Goal: Information Seeking & Learning: Compare options

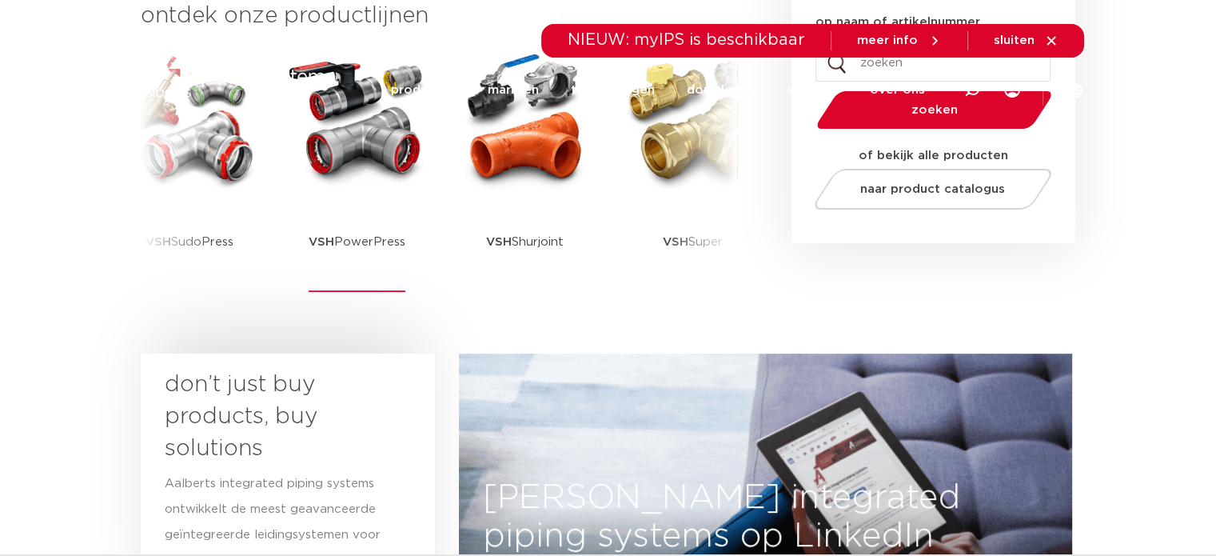
click at [361, 151] on img at bounding box center [357, 120] width 144 height 144
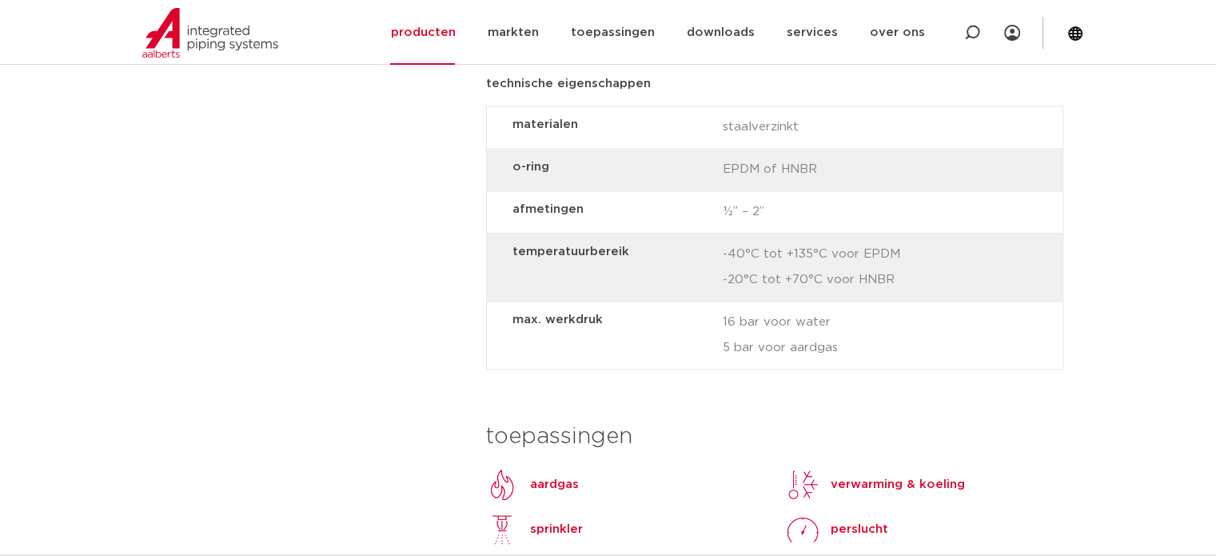
scroll to position [1439, 0]
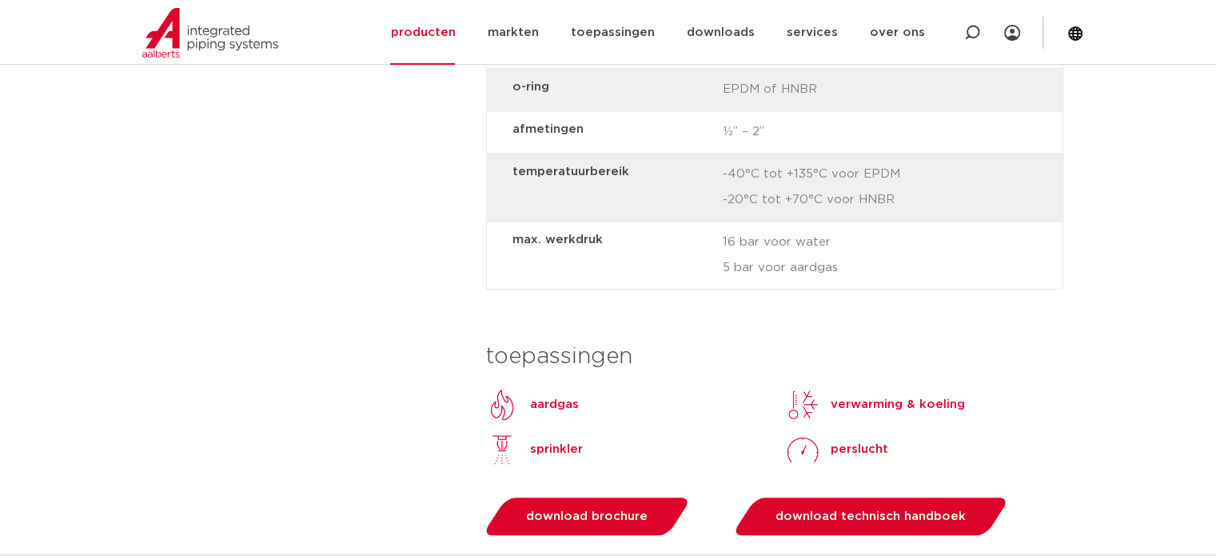
click at [541, 402] on p "aardgas" at bounding box center [554, 404] width 49 height 19
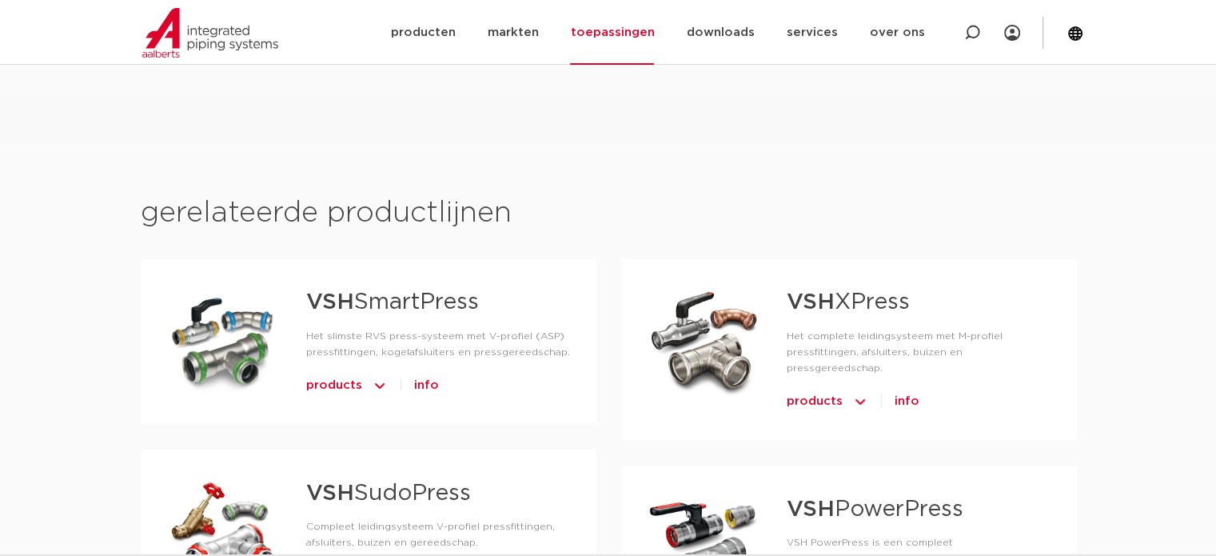
scroll to position [640, 0]
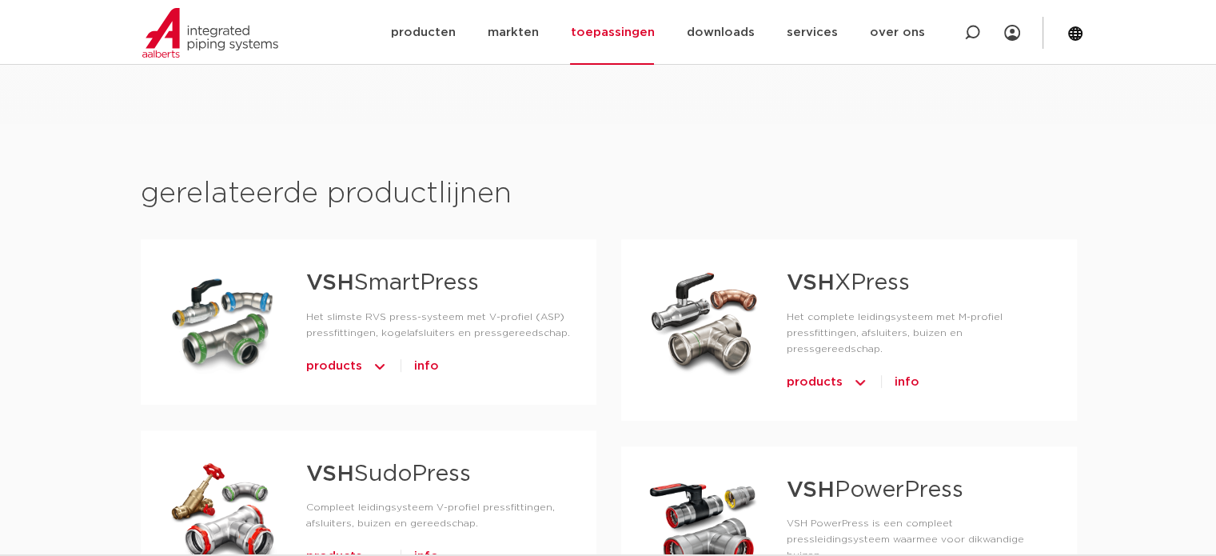
click at [377, 369] on img at bounding box center [380, 366] width 16 height 26
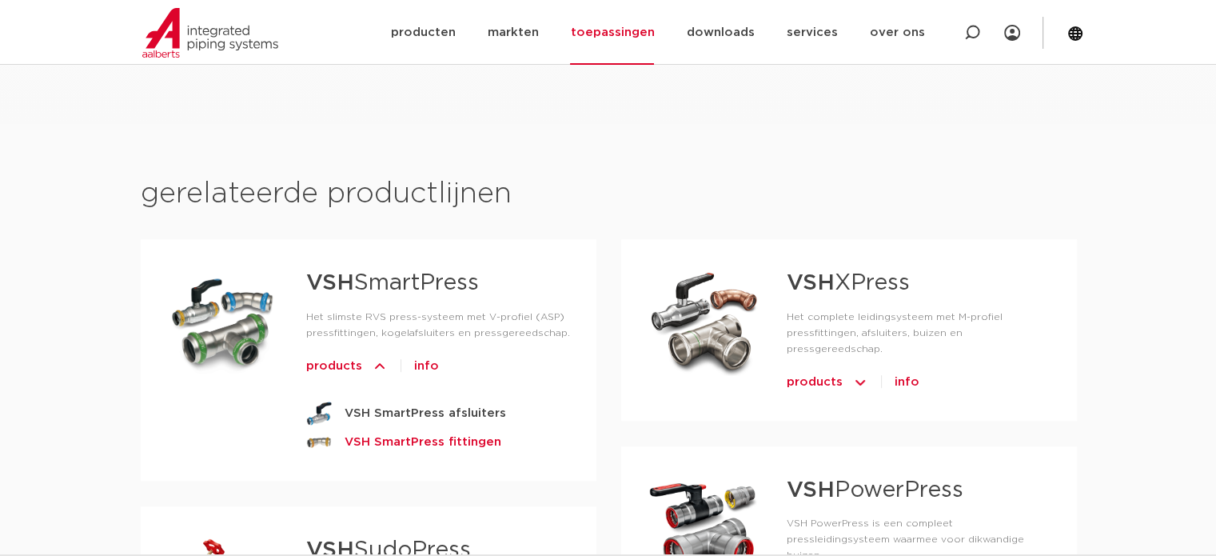
click at [409, 441] on strong "VSH SmartPress fittingen" at bounding box center [423, 442] width 157 height 20
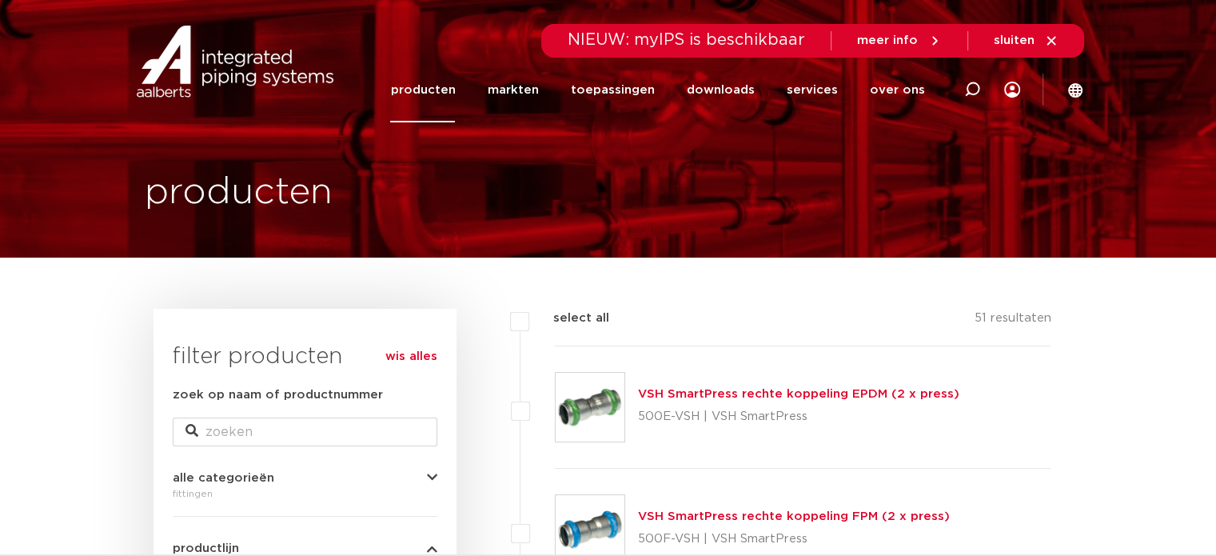
click at [442, 96] on link "producten" at bounding box center [422, 90] width 65 height 65
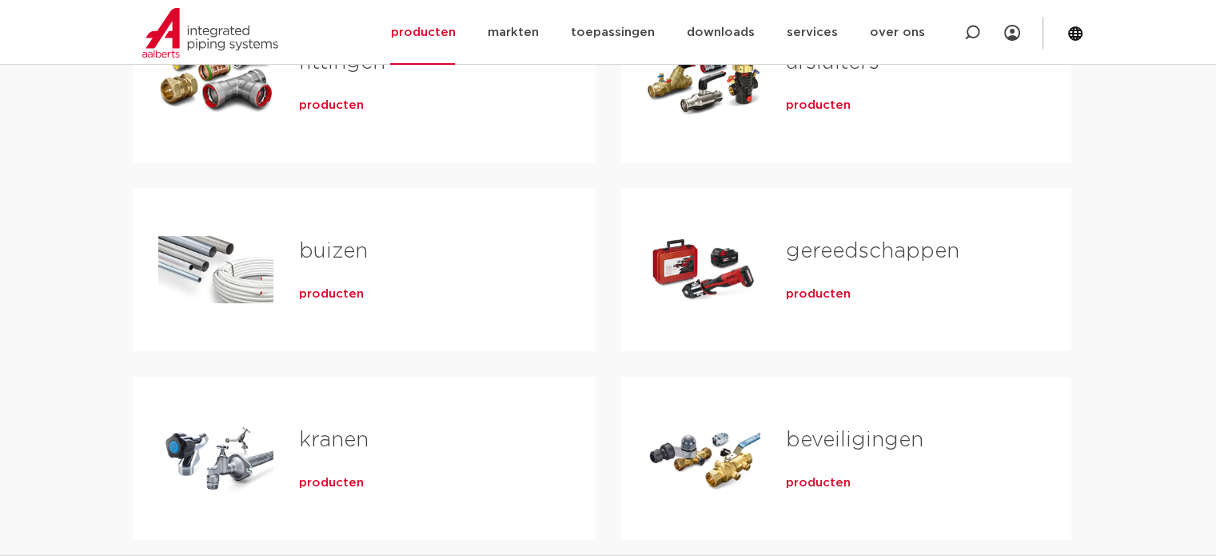
scroll to position [320, 0]
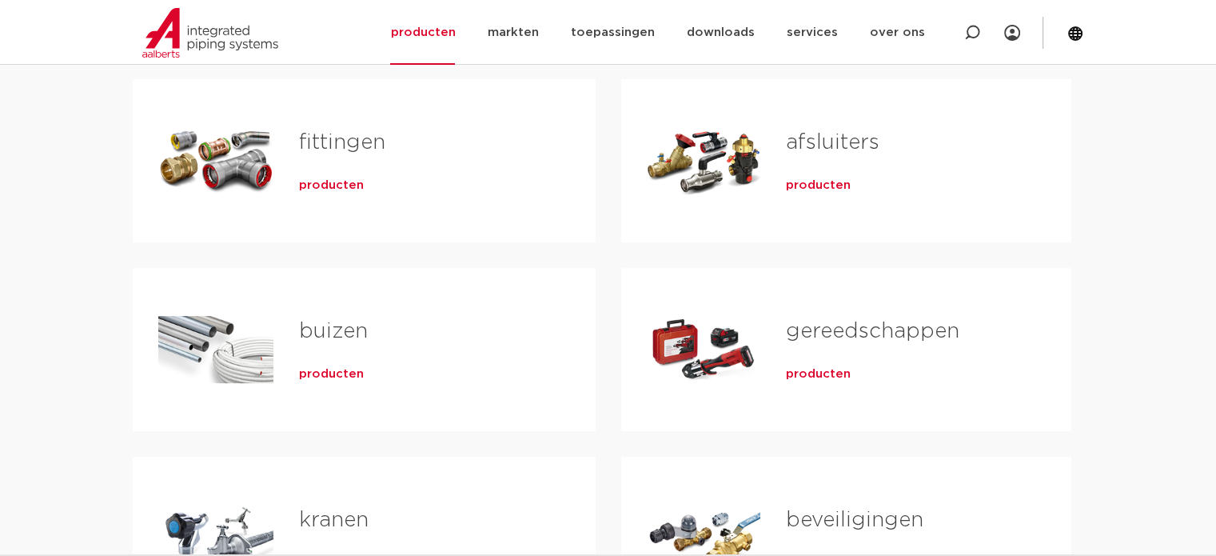
click at [332, 144] on link "fittingen" at bounding box center [342, 142] width 86 height 21
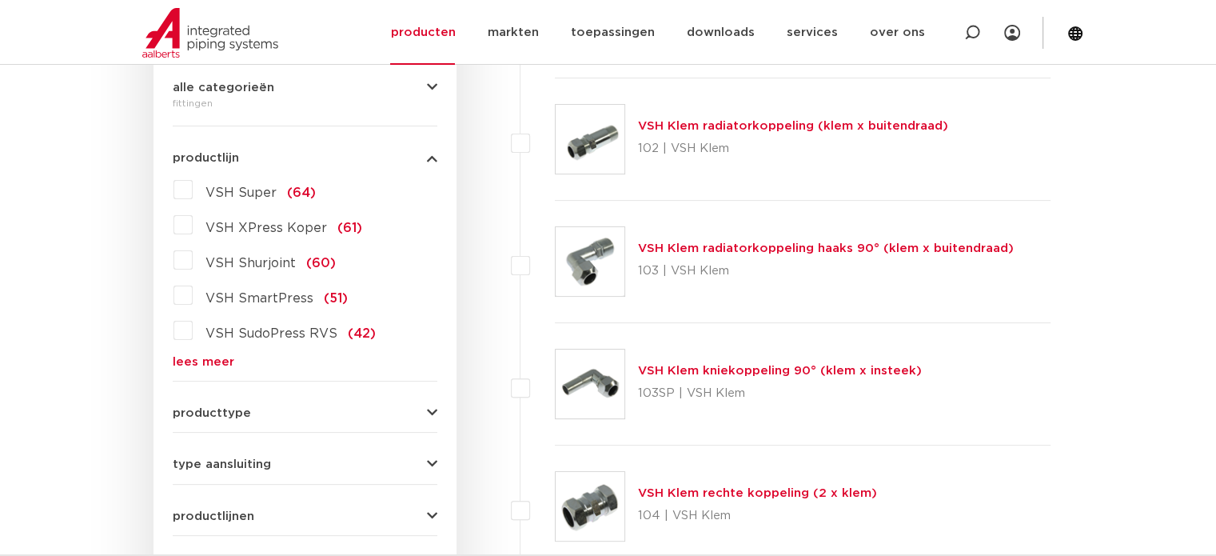
scroll to position [400, 0]
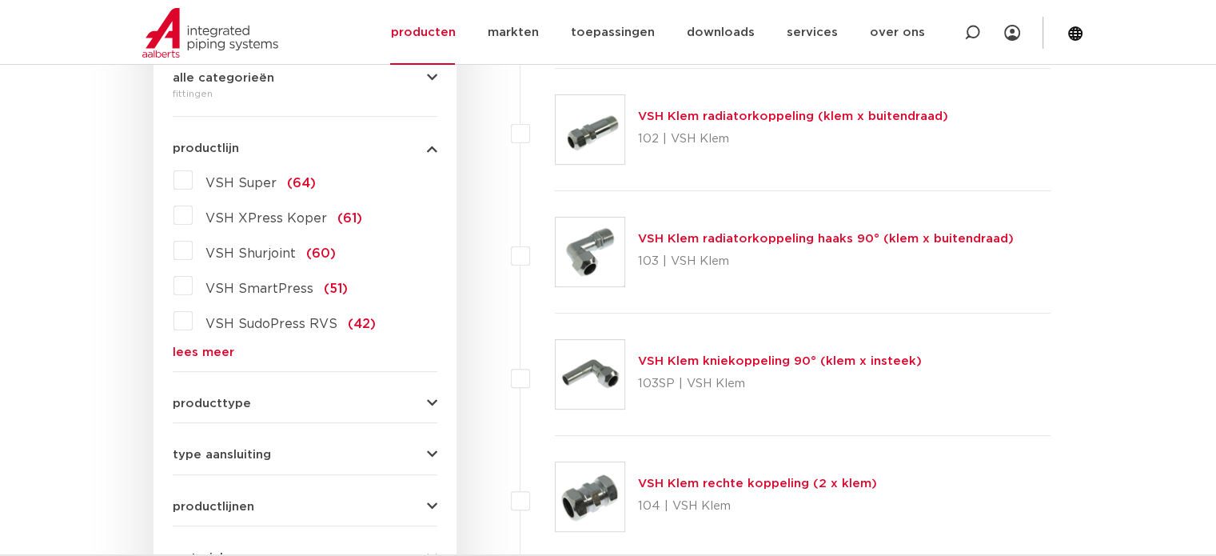
click at [205, 353] on link "lees meer" at bounding box center [305, 352] width 265 height 12
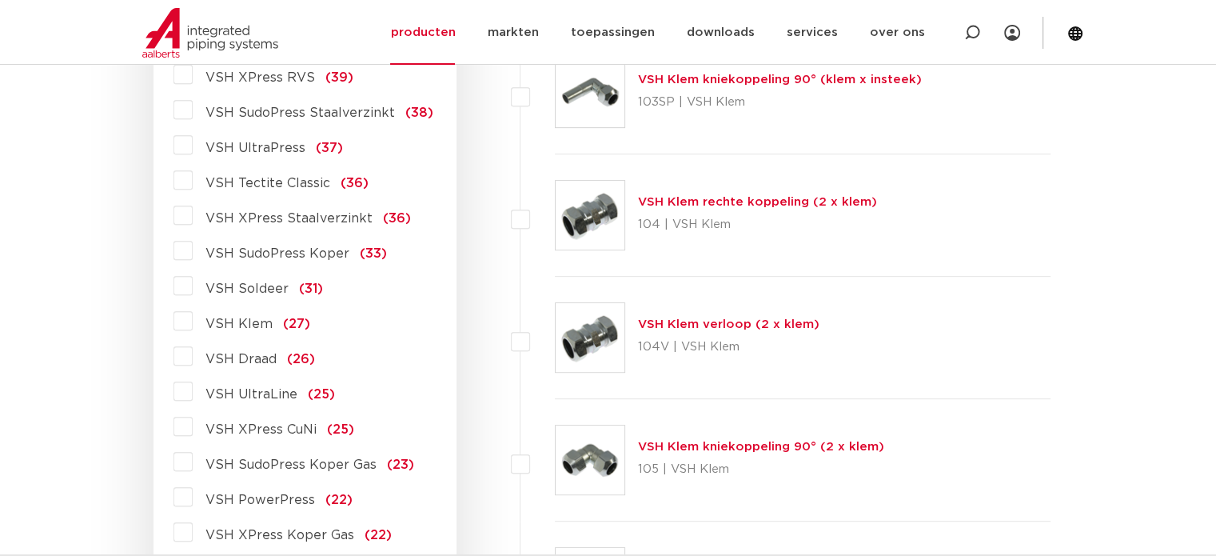
scroll to position [720, 0]
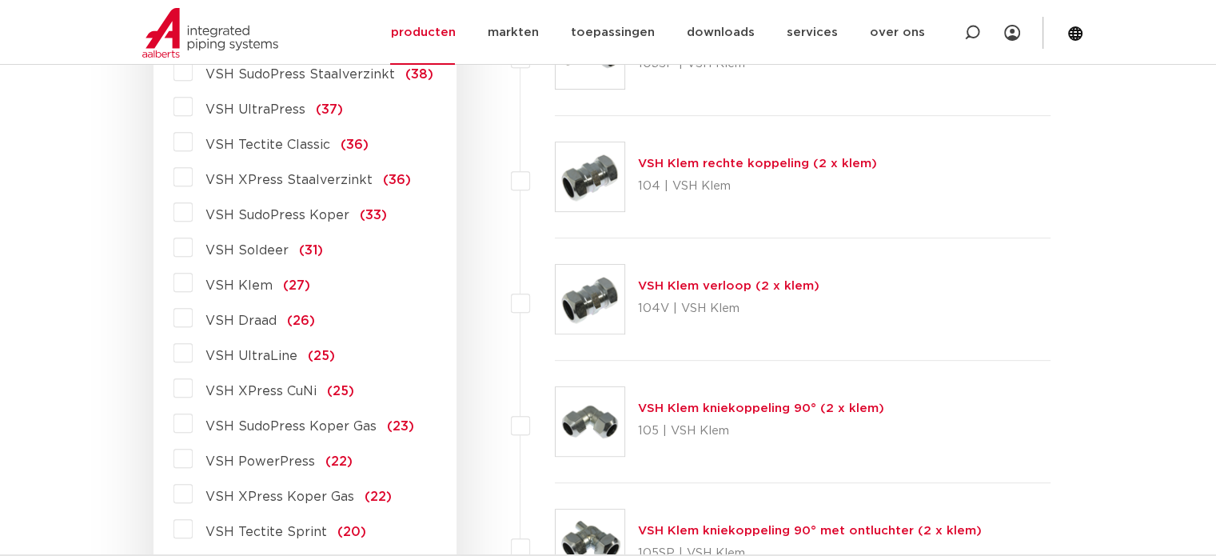
click at [193, 461] on label "VSH PowerPress (22)" at bounding box center [273, 458] width 160 height 26
click at [0, 0] on input "VSH PowerPress (22)" at bounding box center [0, 0] width 0 height 0
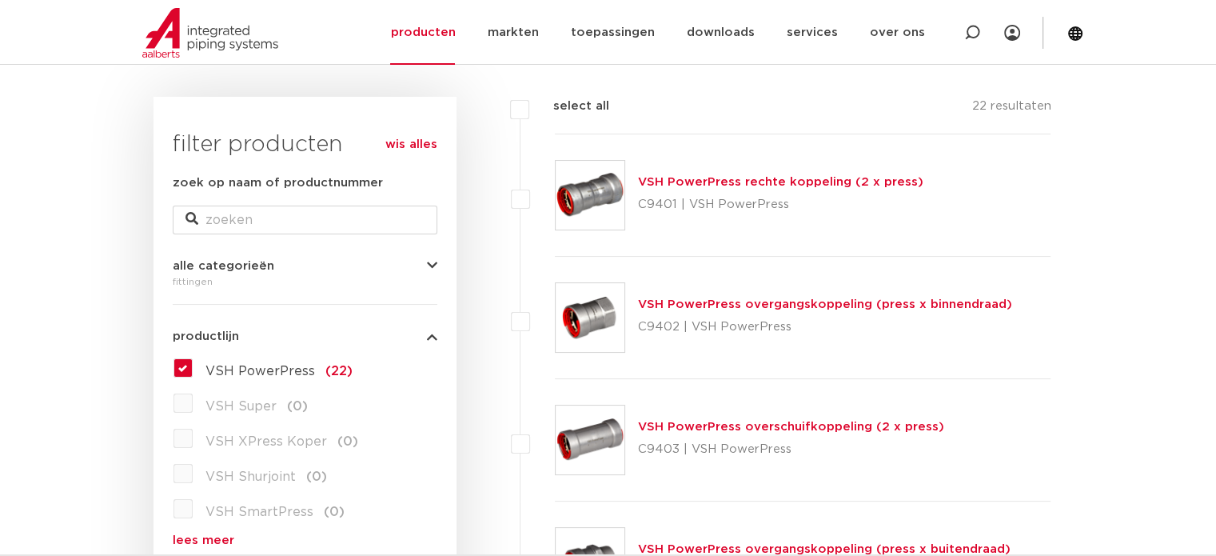
scroll to position [80, 0]
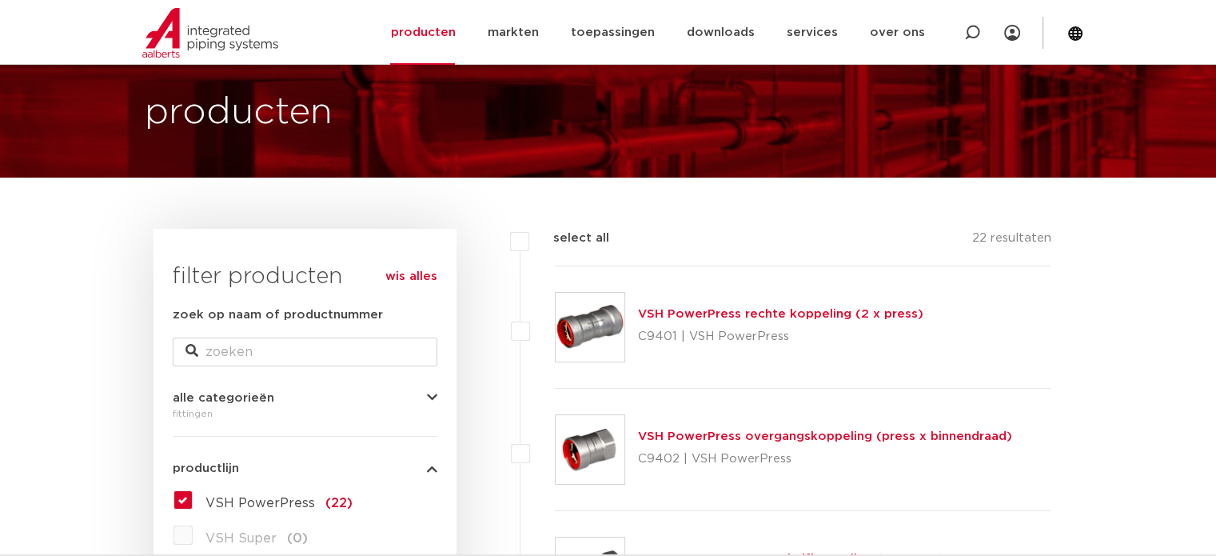
click at [689, 310] on link "VSH PowerPress rechte koppeling (2 x press)" at bounding box center [780, 314] width 285 height 12
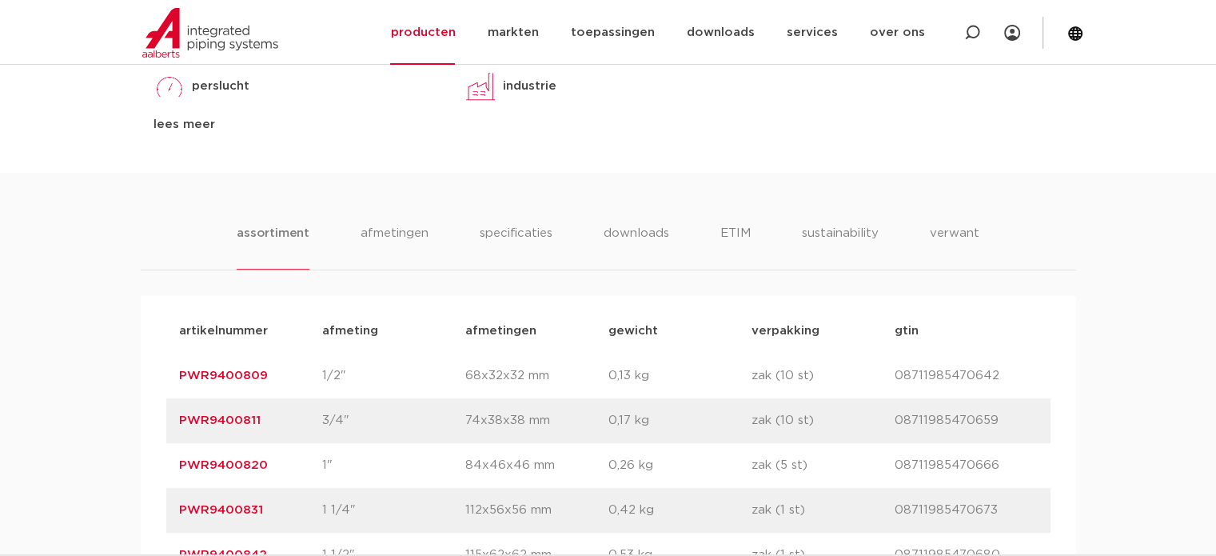
scroll to position [959, 0]
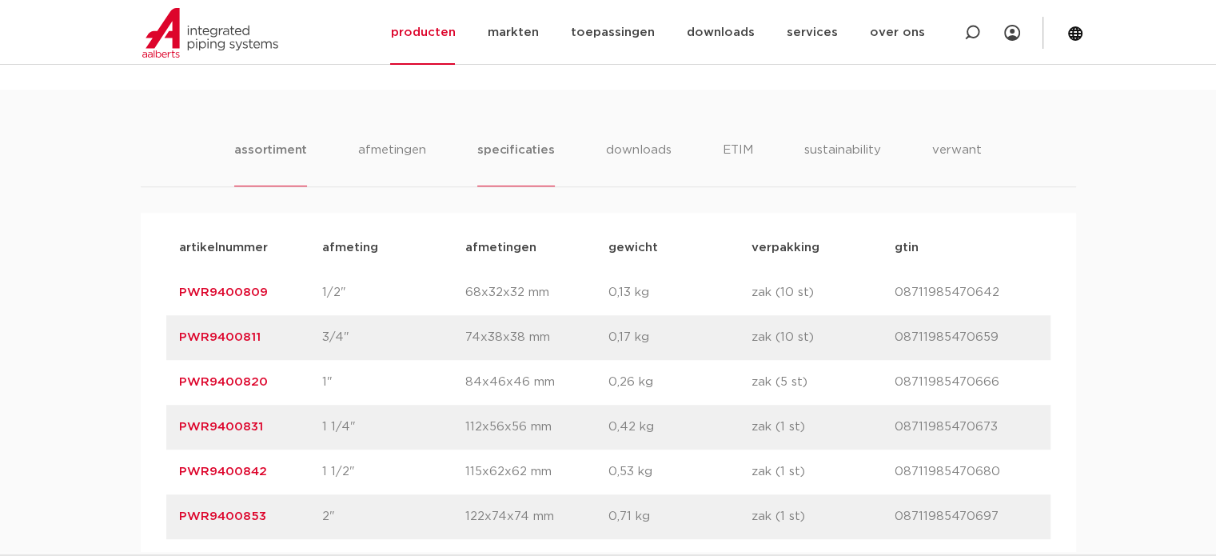
click at [524, 149] on li "specificaties" at bounding box center [515, 164] width 77 height 46
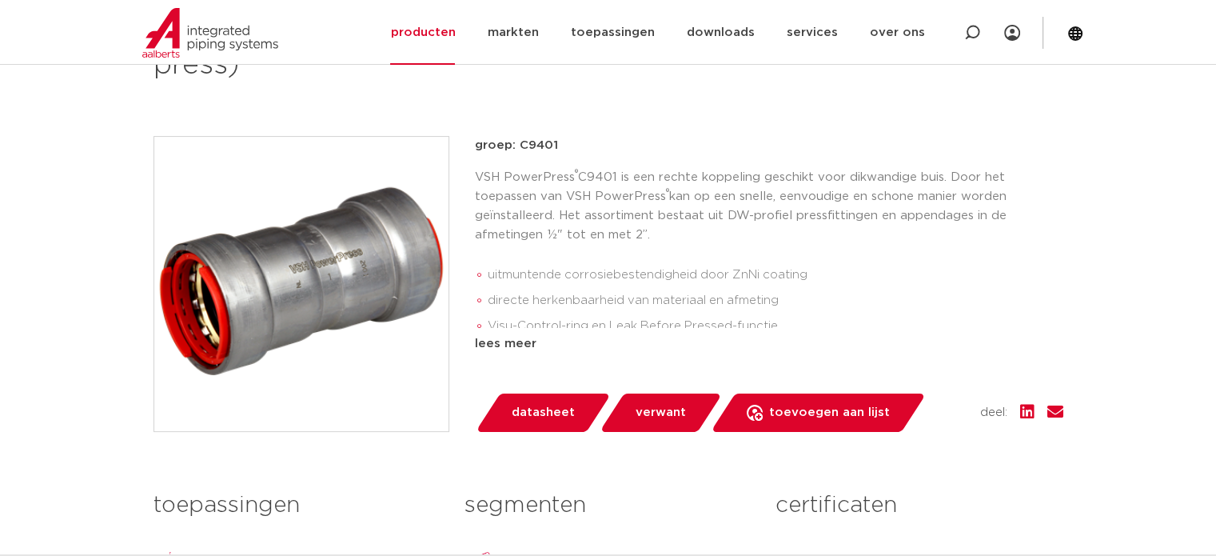
scroll to position [320, 0]
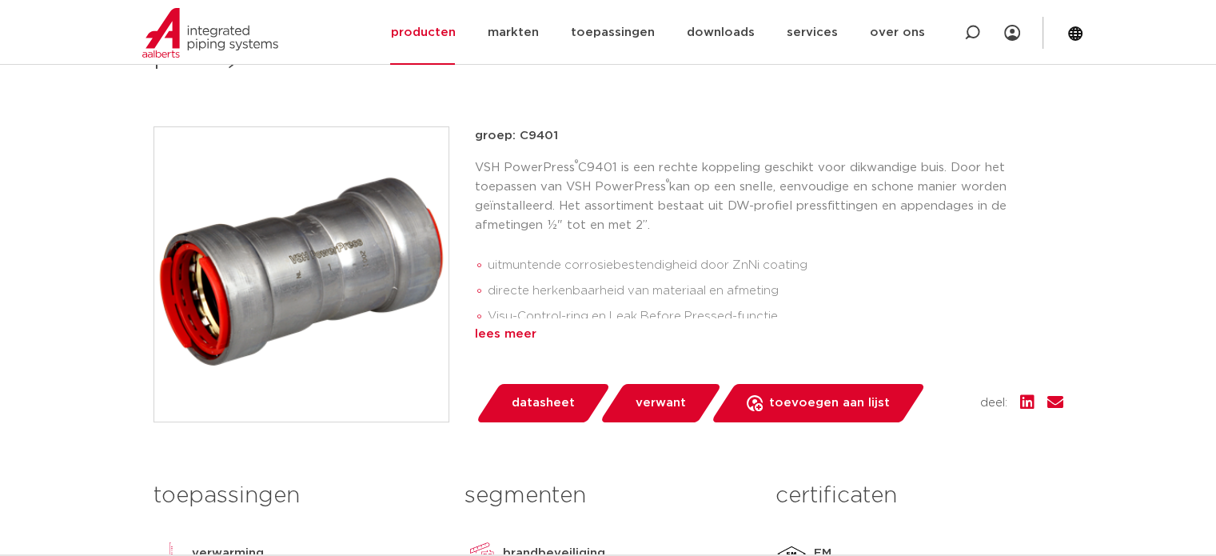
click at [516, 329] on div "lees meer" at bounding box center [769, 334] width 588 height 19
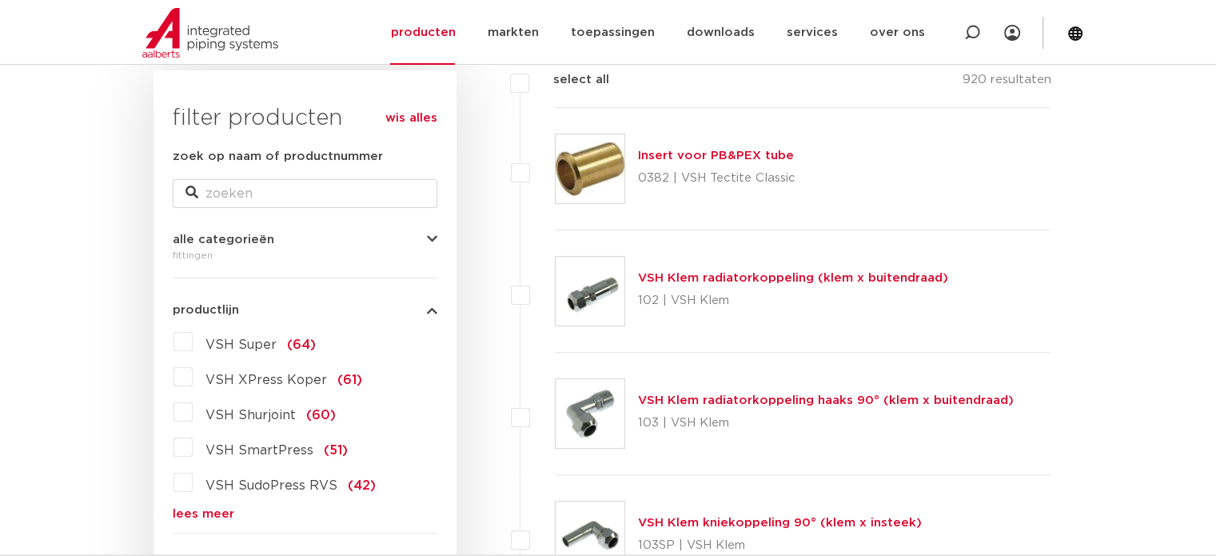
scroll to position [240, 0]
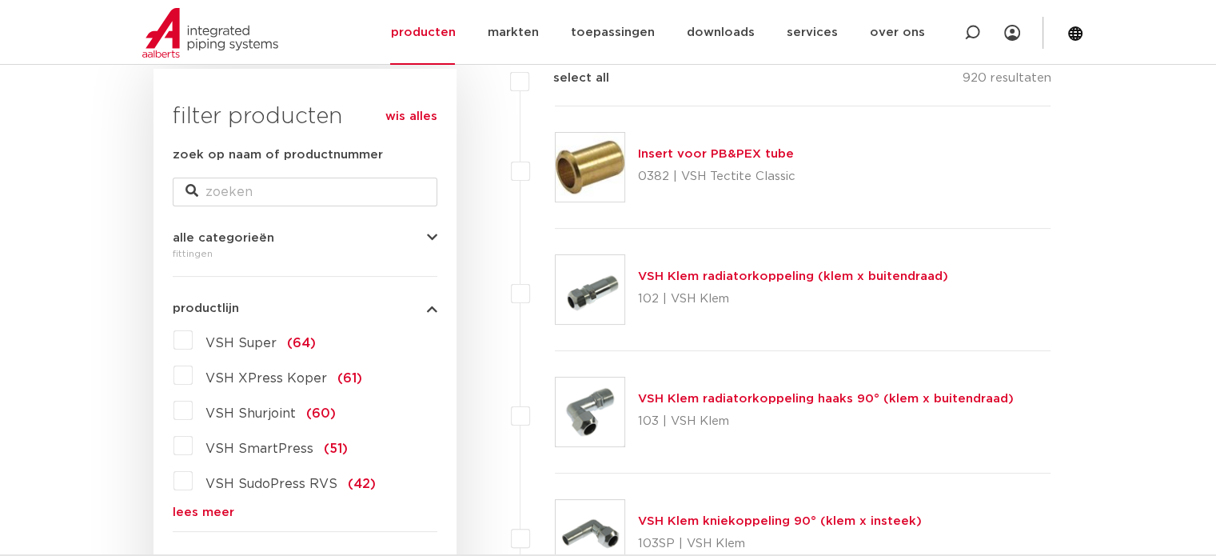
click at [200, 513] on link "lees meer" at bounding box center [305, 512] width 265 height 12
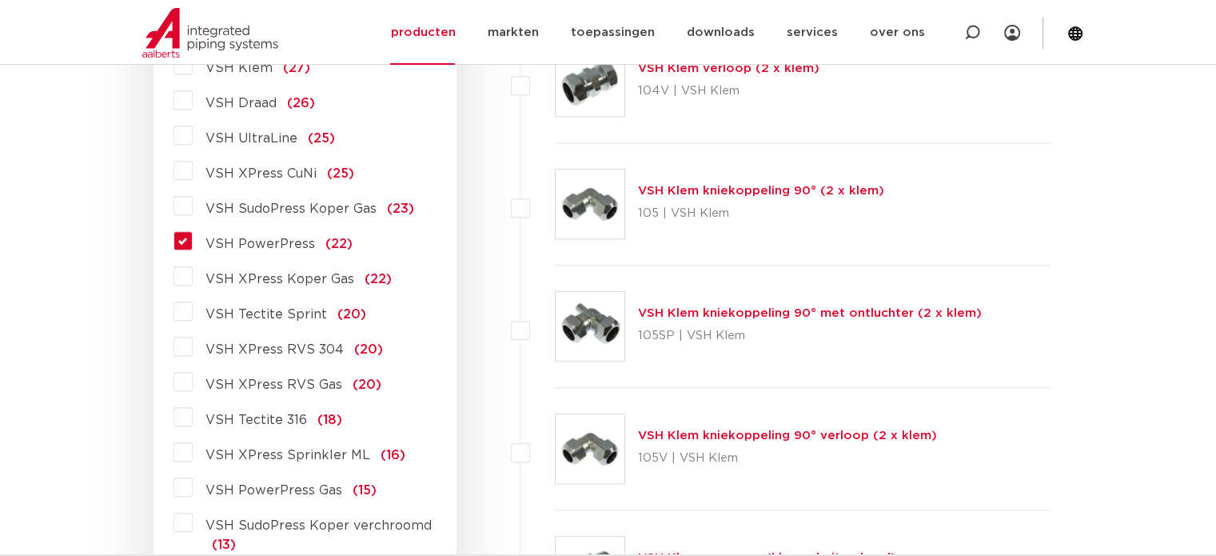
scroll to position [959, 0]
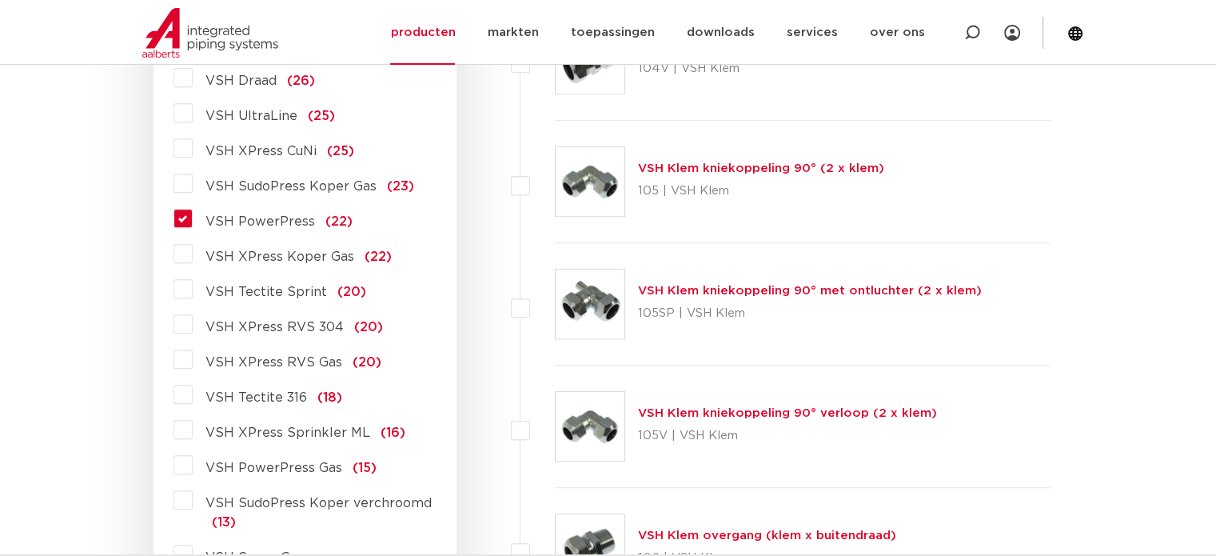
click at [193, 225] on label "VSH PowerPress (22)" at bounding box center [273, 218] width 160 height 26
click at [0, 0] on input "VSH PowerPress (22)" at bounding box center [0, 0] width 0 height 0
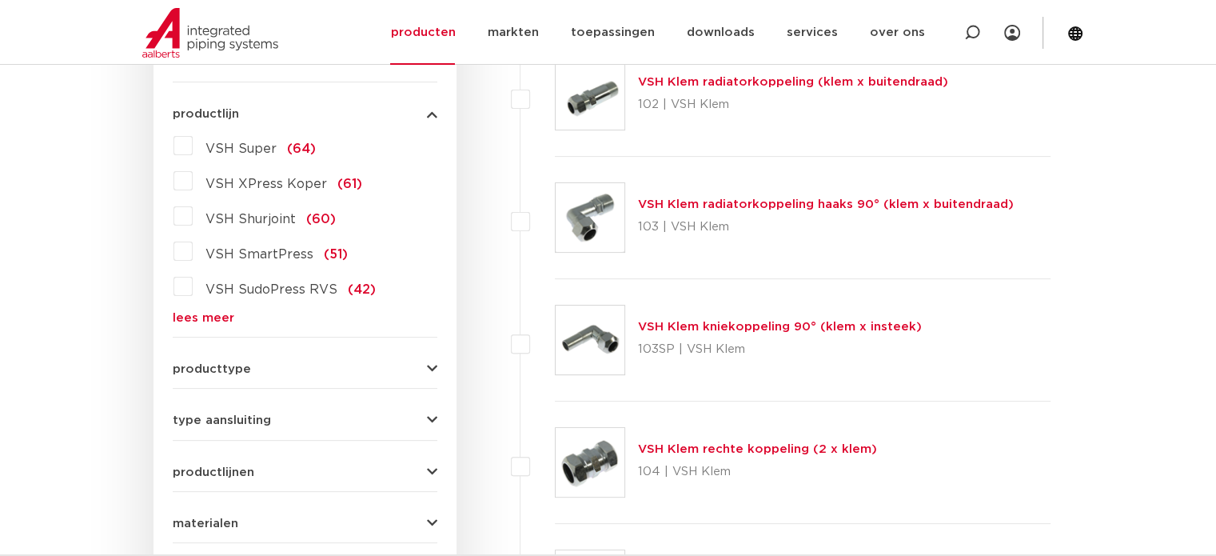
scroll to position [240, 0]
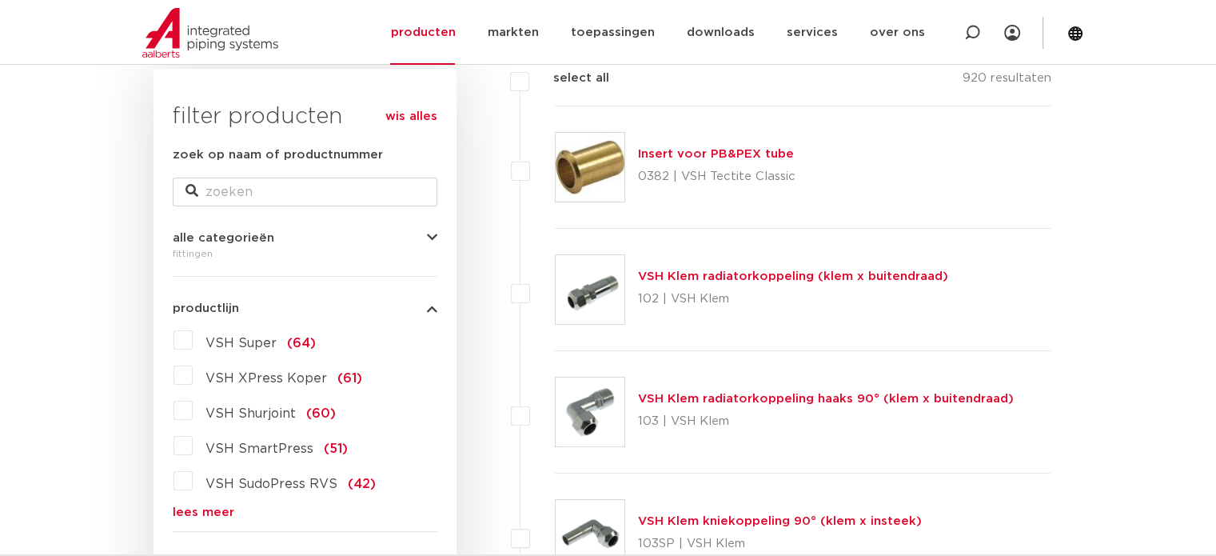
click at [216, 510] on link "lees meer" at bounding box center [305, 512] width 265 height 12
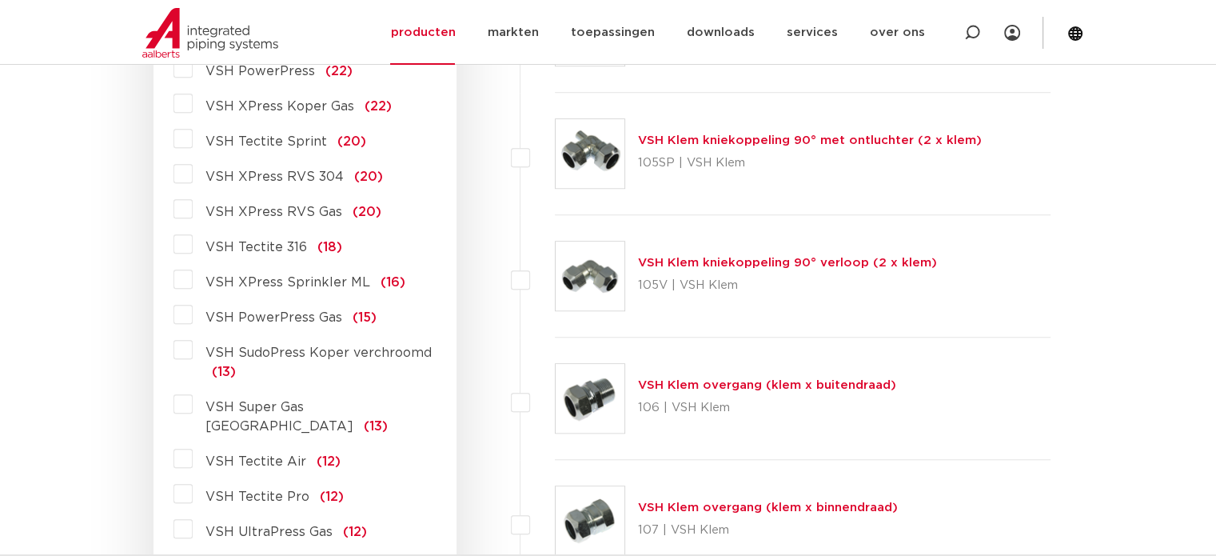
scroll to position [1119, 0]
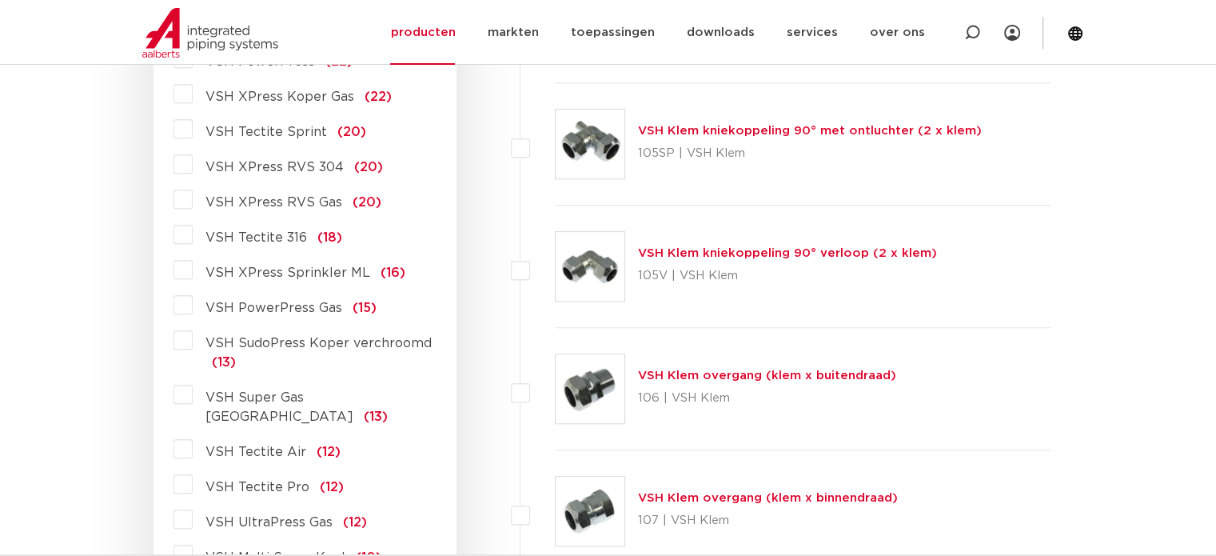
click at [193, 303] on label "VSH PowerPress Gas (15)" at bounding box center [285, 305] width 184 height 26
click at [0, 0] on input "VSH PowerPress Gas (15)" at bounding box center [0, 0] width 0 height 0
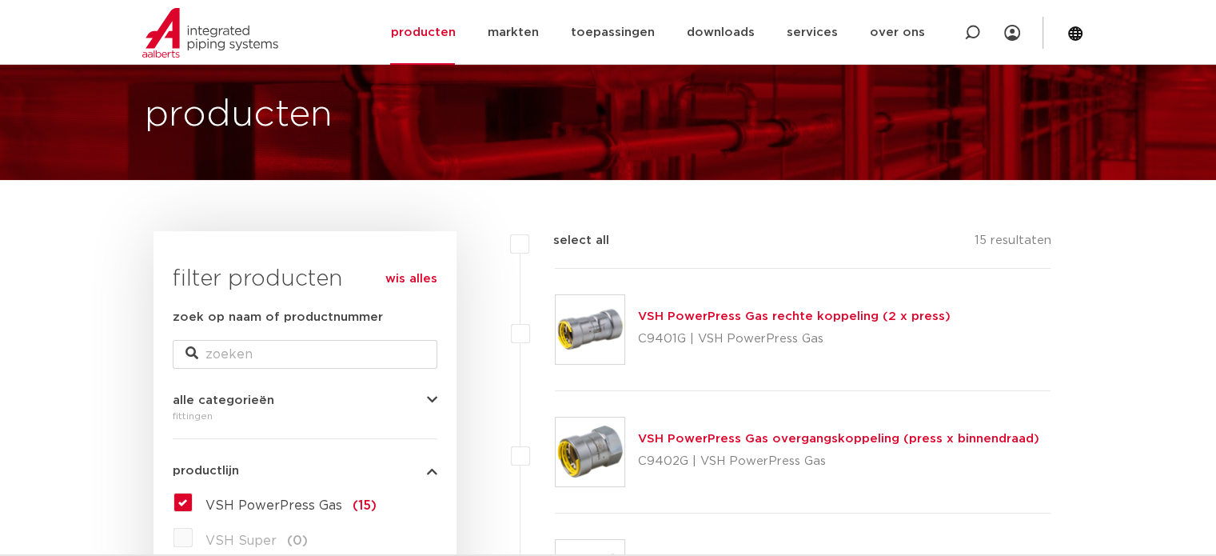
scroll to position [80, 0]
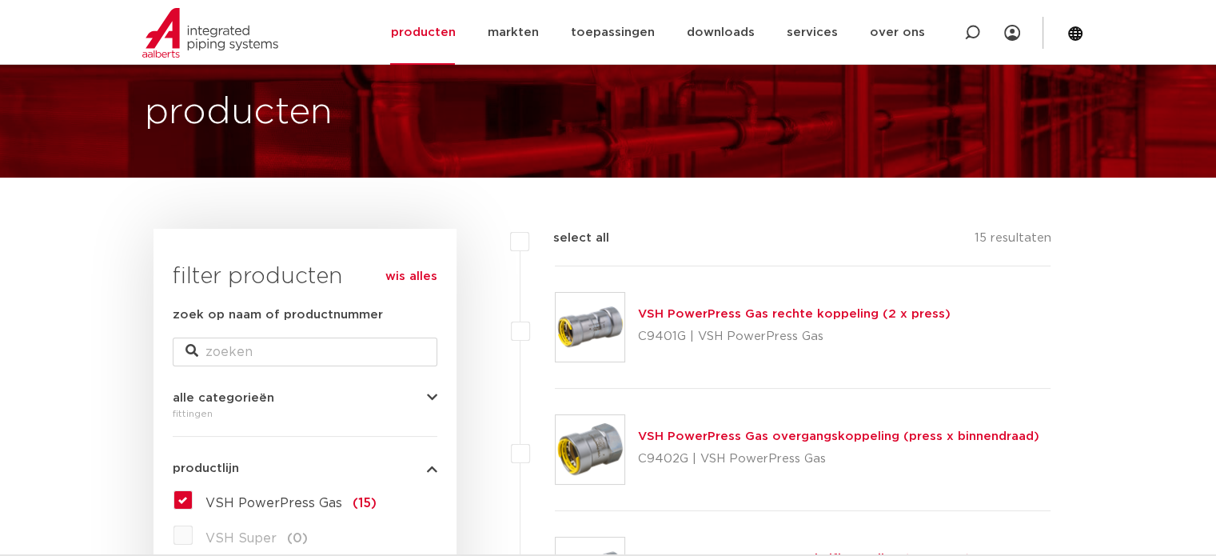
click at [735, 313] on link "VSH PowerPress Gas rechte koppeling (2 x press)" at bounding box center [794, 314] width 313 height 12
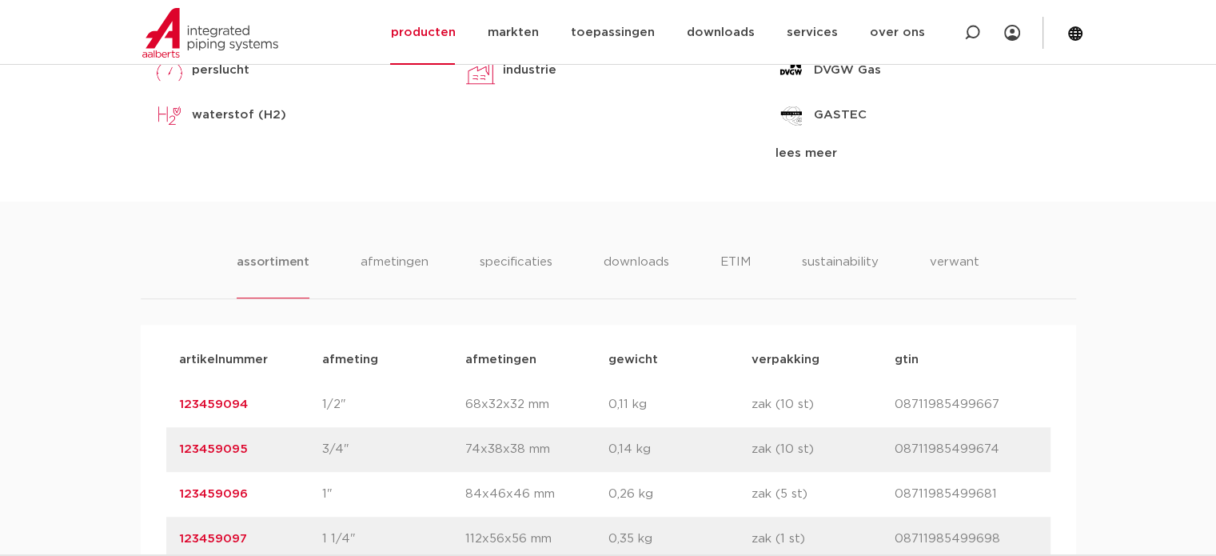
scroll to position [799, 0]
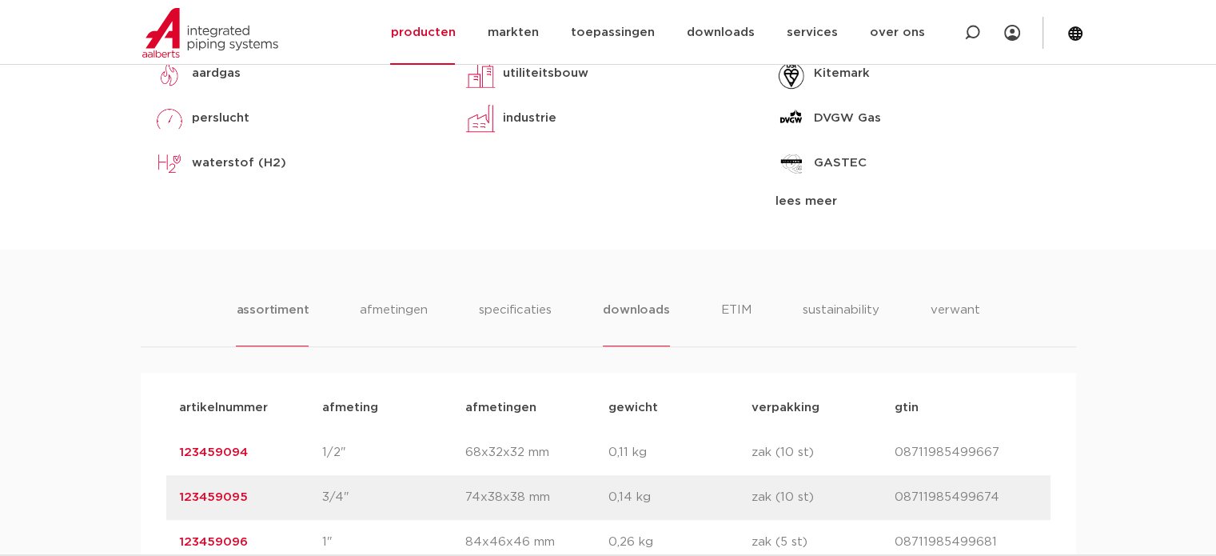
click at [637, 312] on li "downloads" at bounding box center [636, 324] width 66 height 46
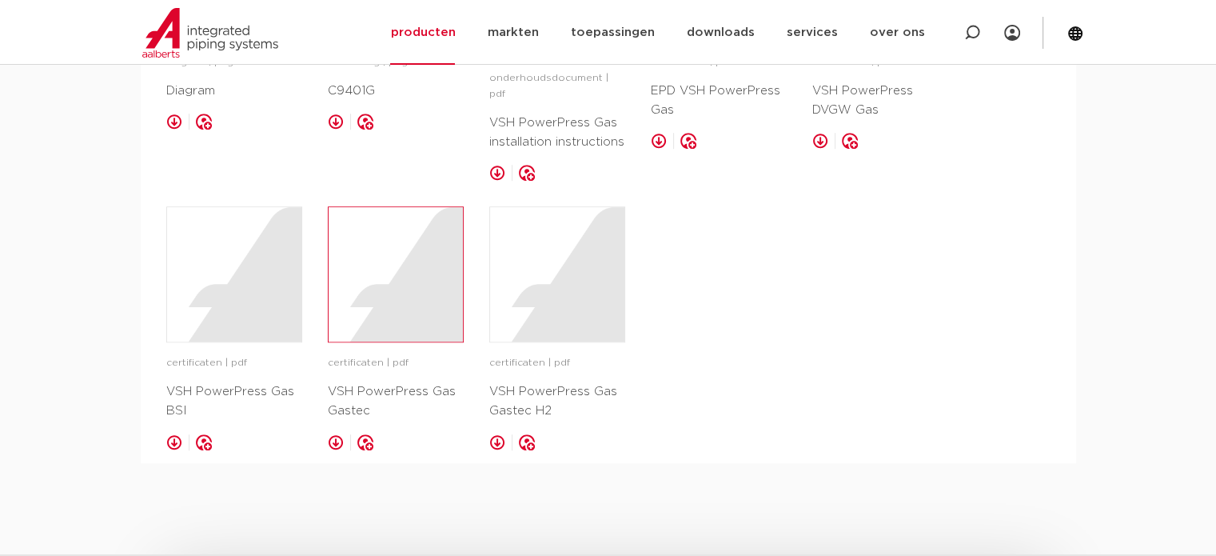
scroll to position [959, 0]
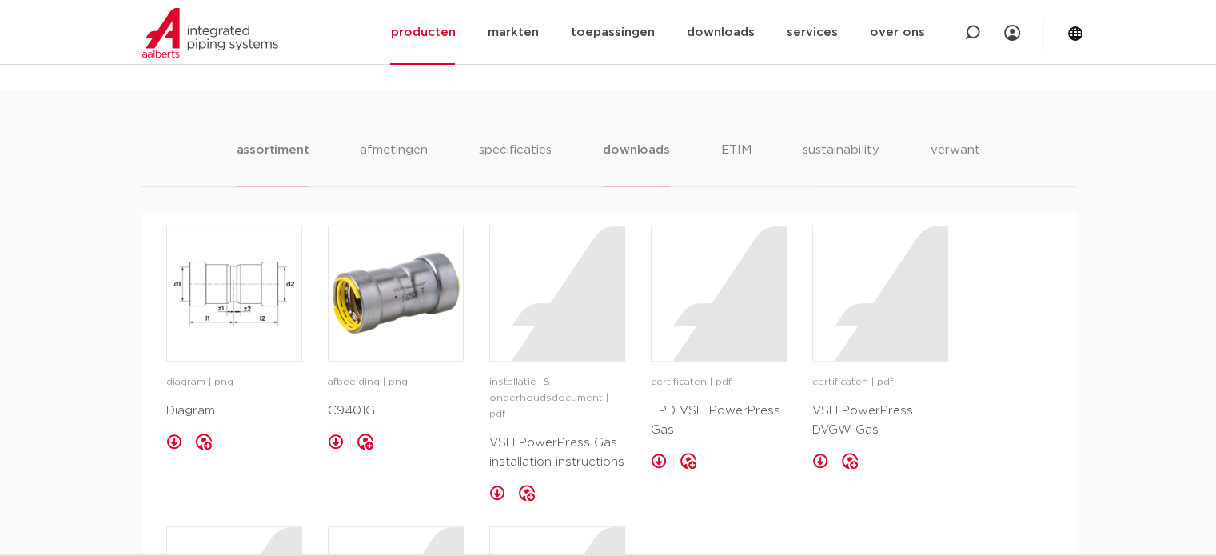
click at [261, 151] on li "assortiment" at bounding box center [272, 164] width 73 height 46
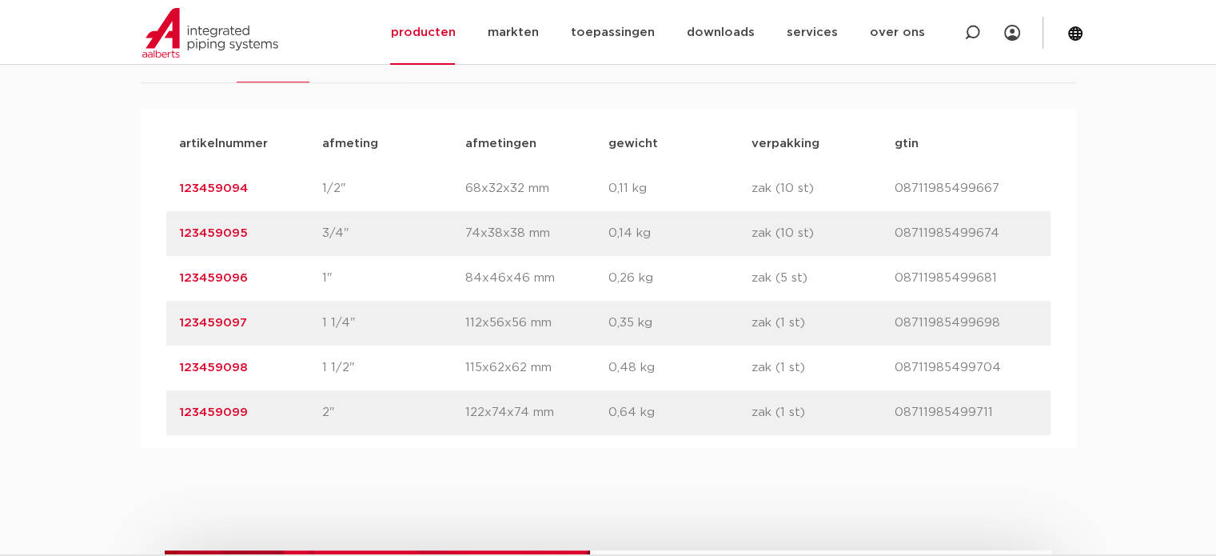
scroll to position [1039, 0]
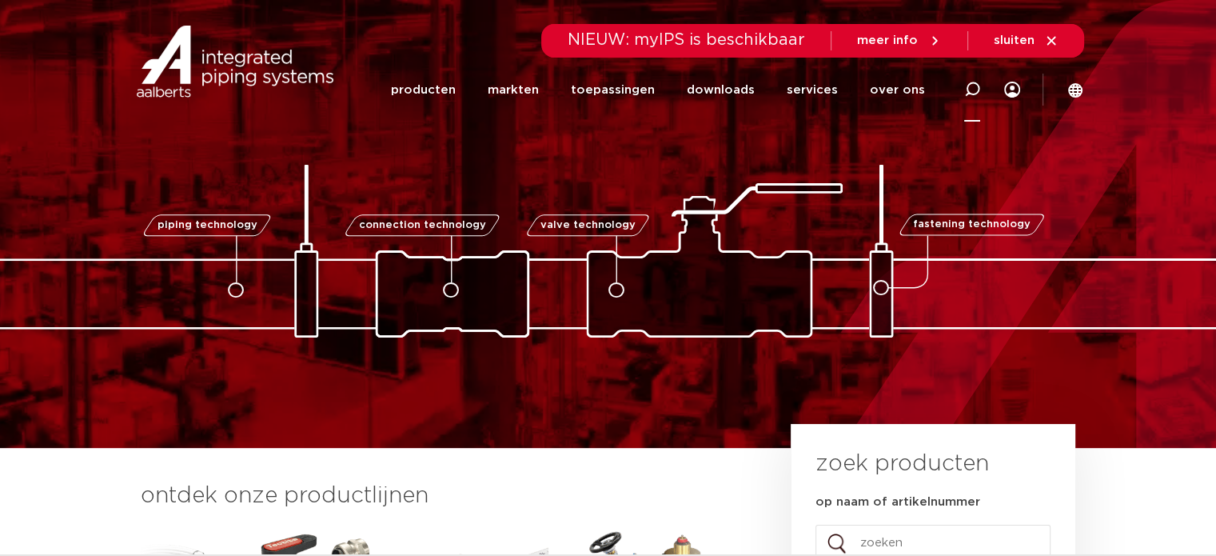
click at [979, 85] on icon at bounding box center [972, 90] width 16 height 16
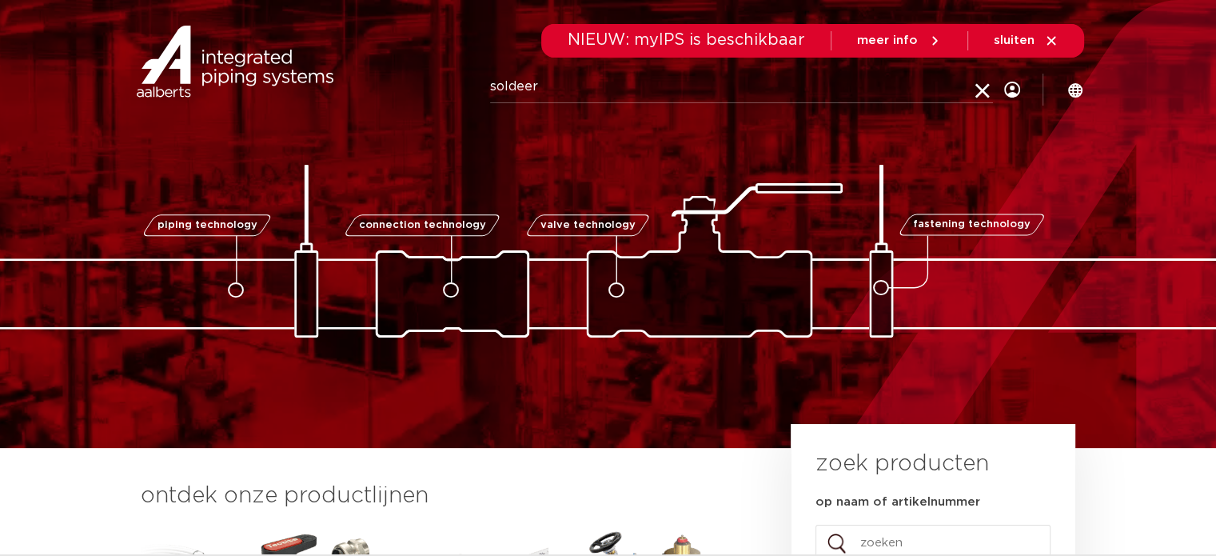
type input "soldeer"
click button "Zoeken" at bounding box center [0, 0] width 0 height 0
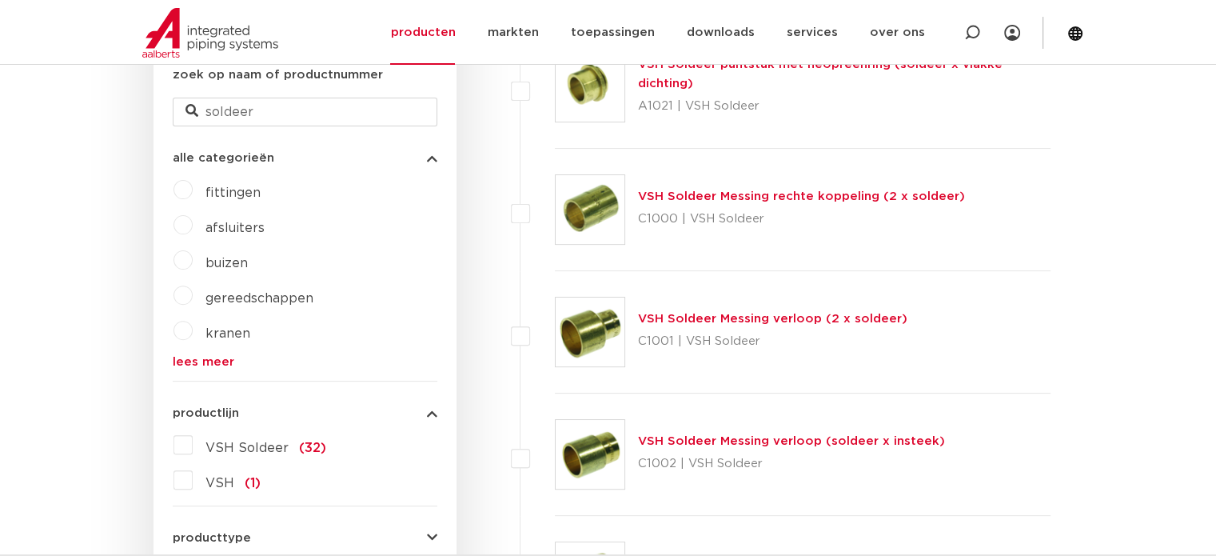
scroll to position [480, 0]
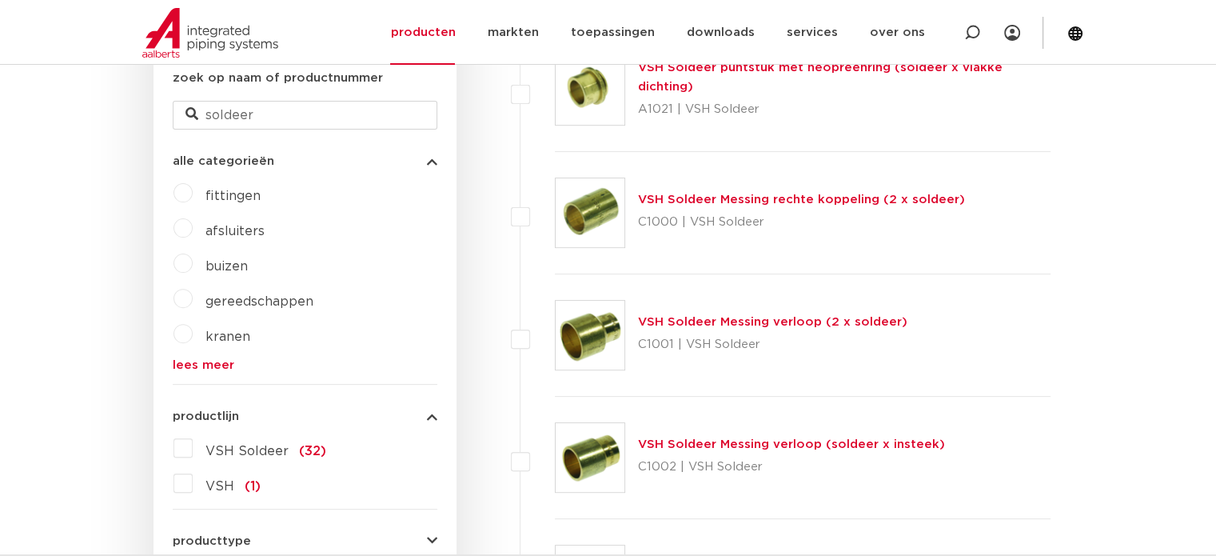
click at [193, 191] on label "fittingen" at bounding box center [227, 193] width 68 height 26
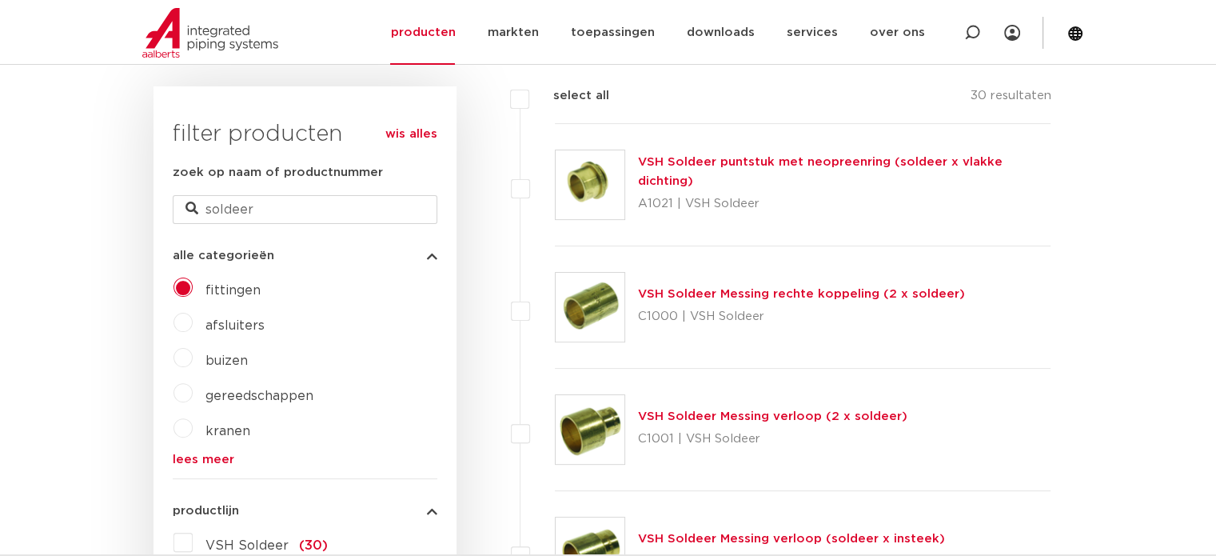
scroll to position [400, 0]
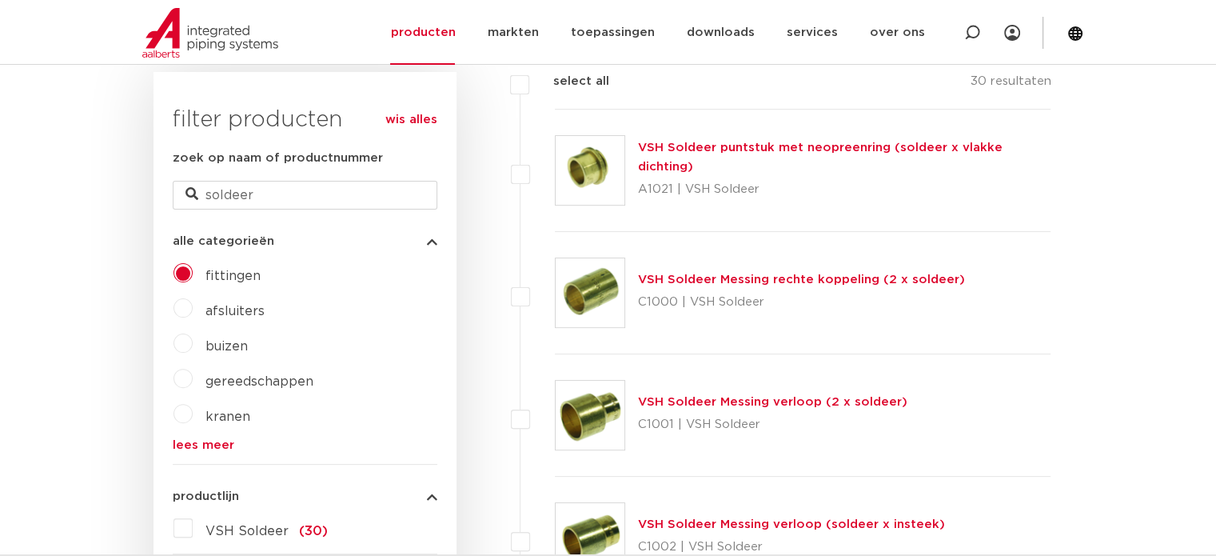
click at [413, 115] on link "wis alles" at bounding box center [411, 119] width 52 height 19
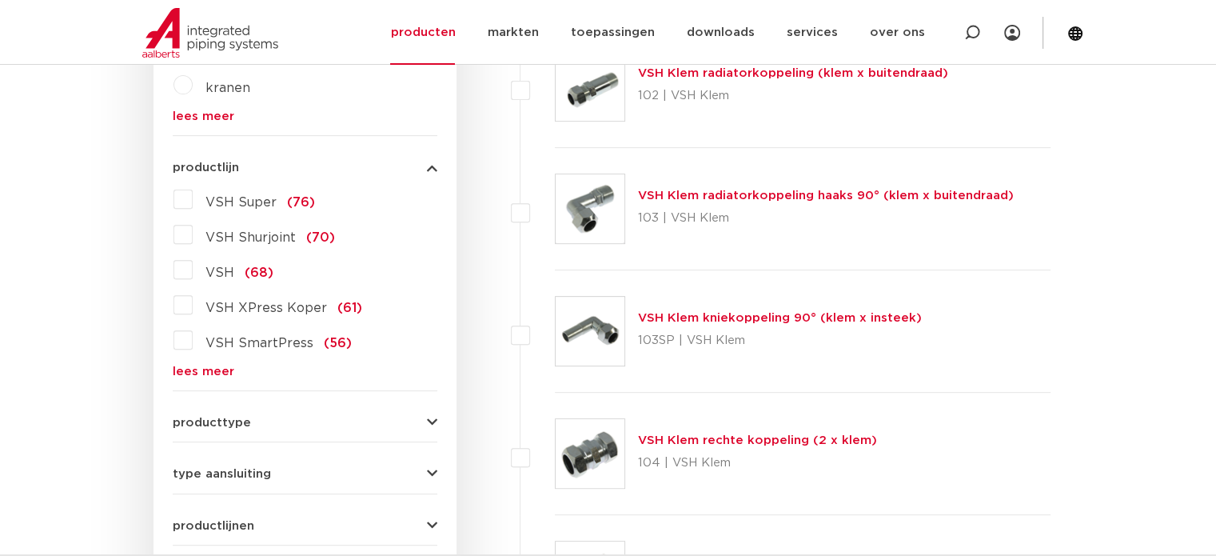
scroll to position [720, 0]
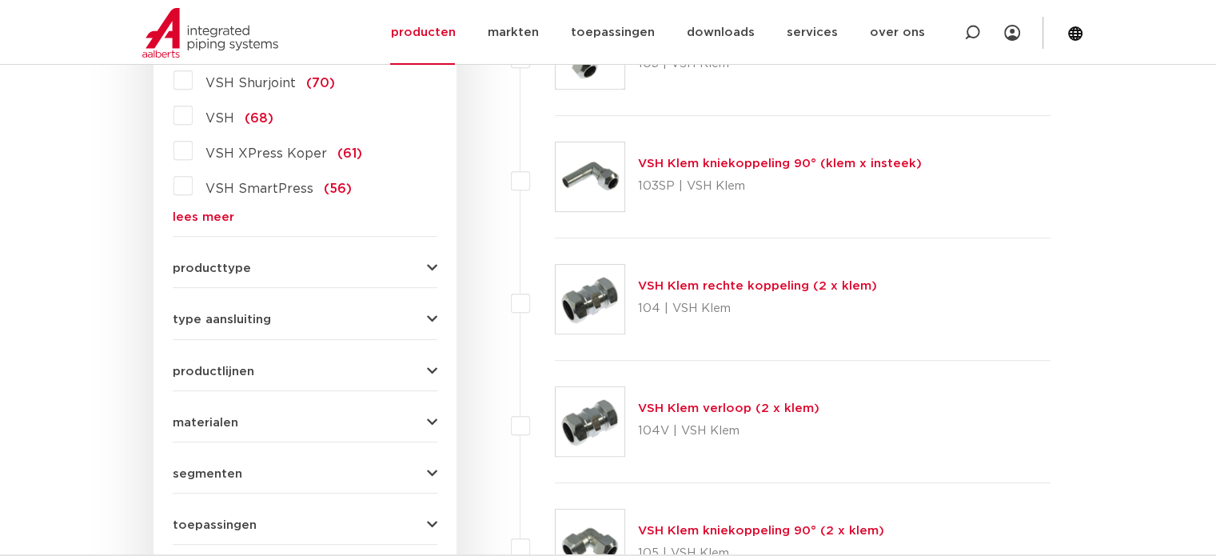
click at [210, 217] on link "lees meer" at bounding box center [305, 217] width 265 height 12
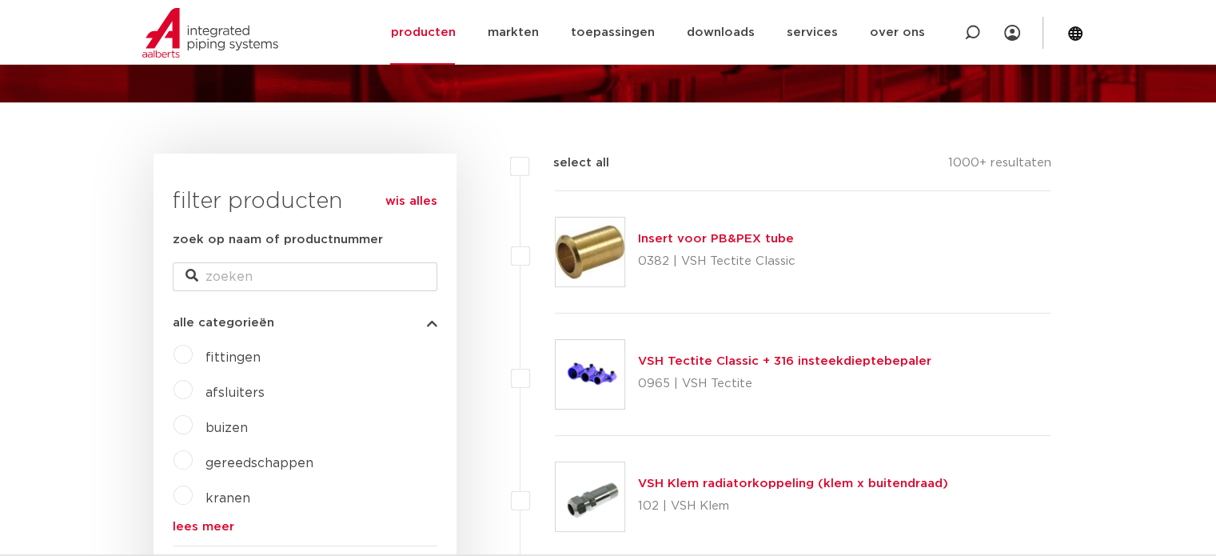
scroll to position [160, 0]
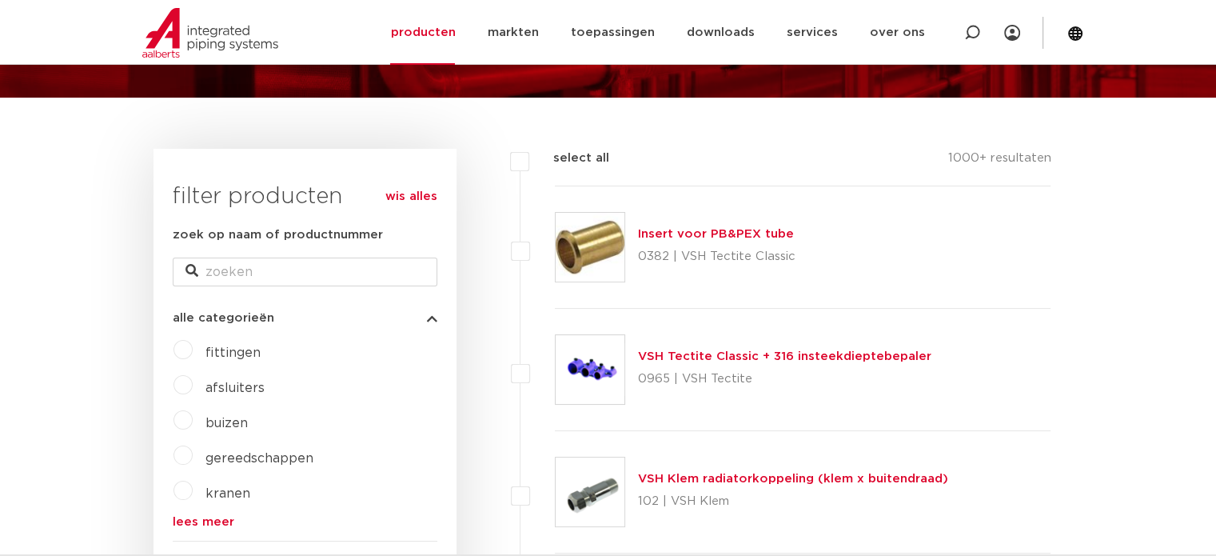
click at [193, 351] on label "fittingen" at bounding box center [227, 350] width 68 height 26
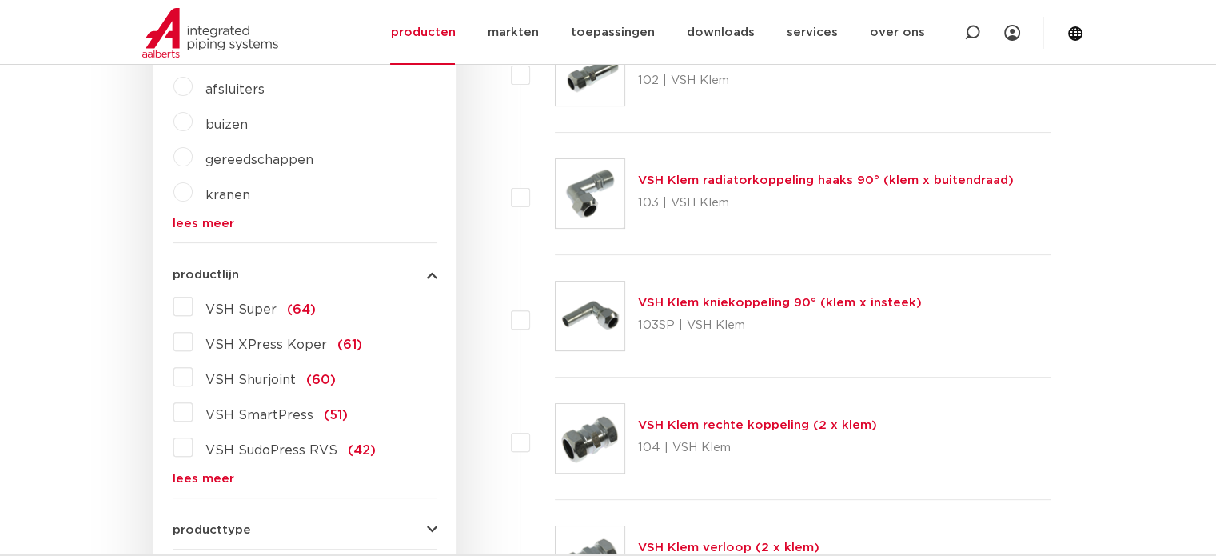
scroll to position [480, 0]
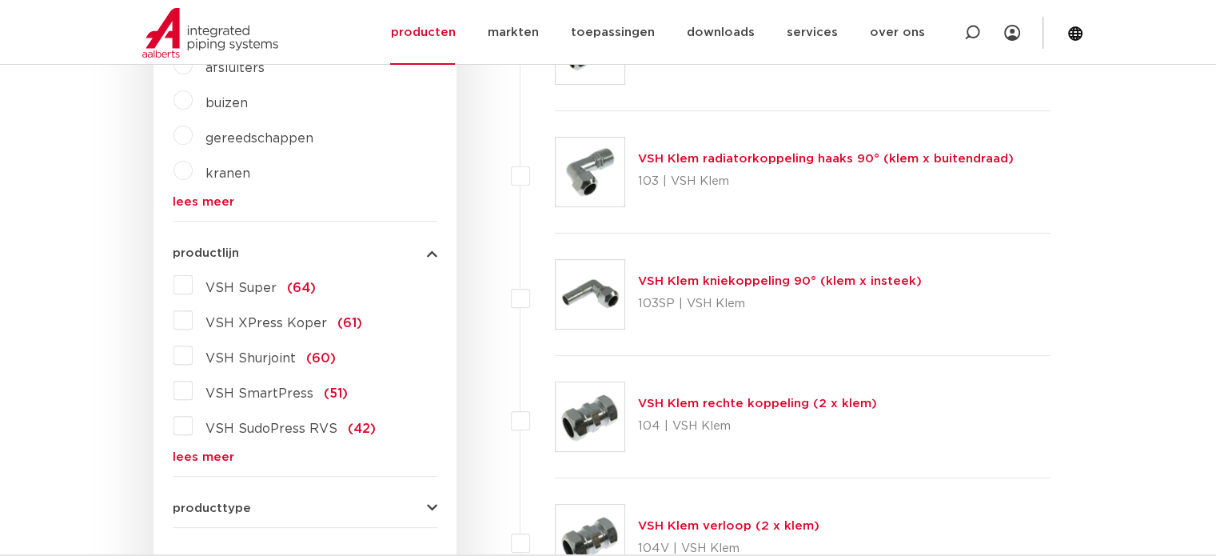
click at [210, 460] on link "lees meer" at bounding box center [305, 457] width 265 height 12
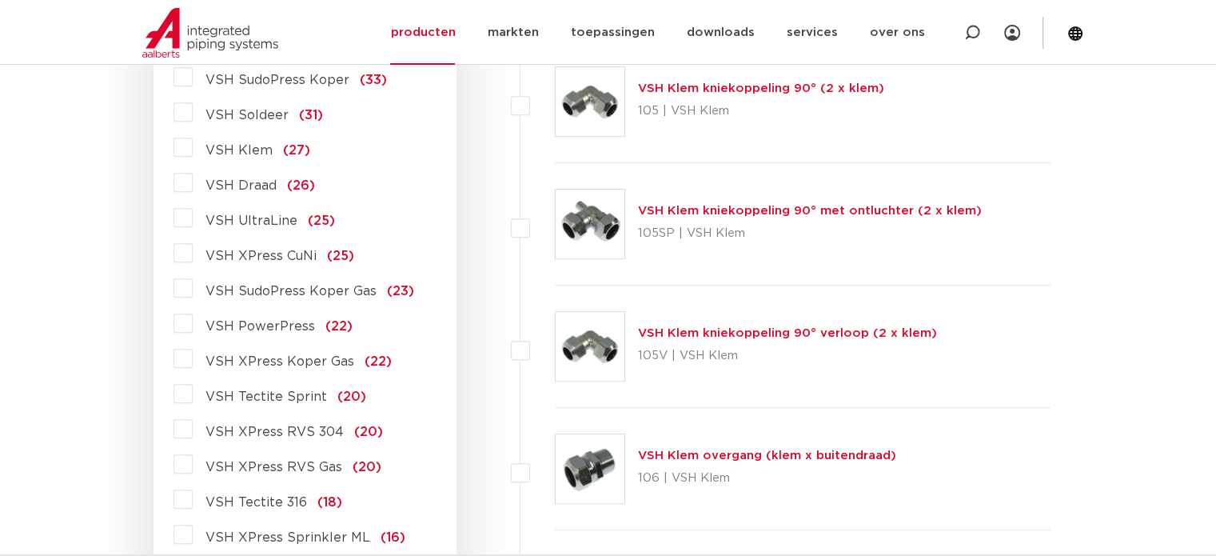
scroll to position [959, 0]
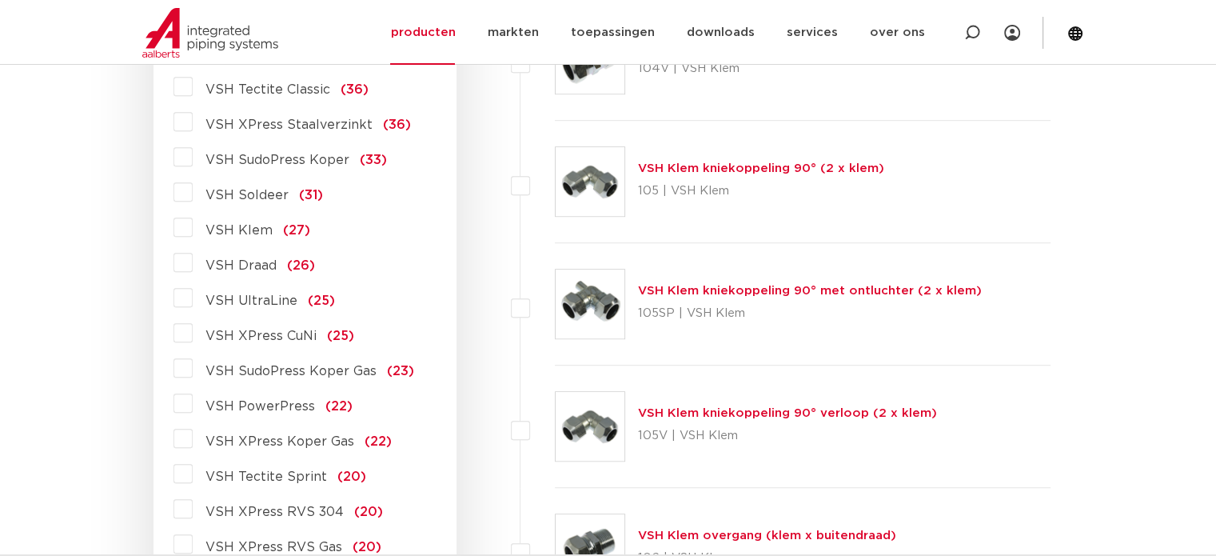
click at [193, 195] on label "VSH Soldeer (31)" at bounding box center [258, 192] width 130 height 26
click at [0, 0] on input "VSH Soldeer (31)" at bounding box center [0, 0] width 0 height 0
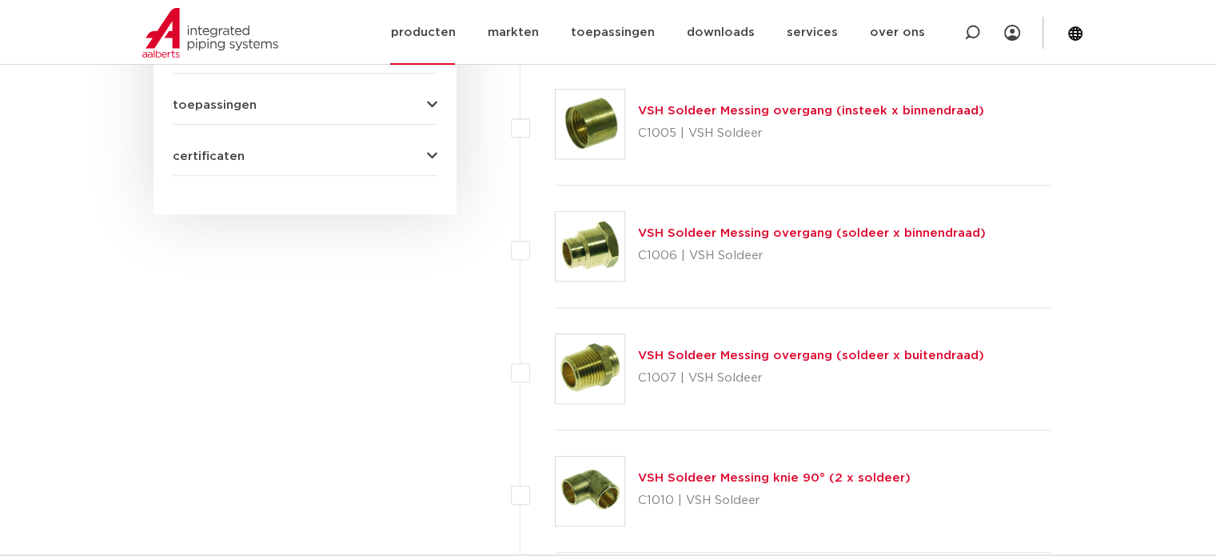
scroll to position [1119, 0]
